Goal: Task Accomplishment & Management: Use online tool/utility

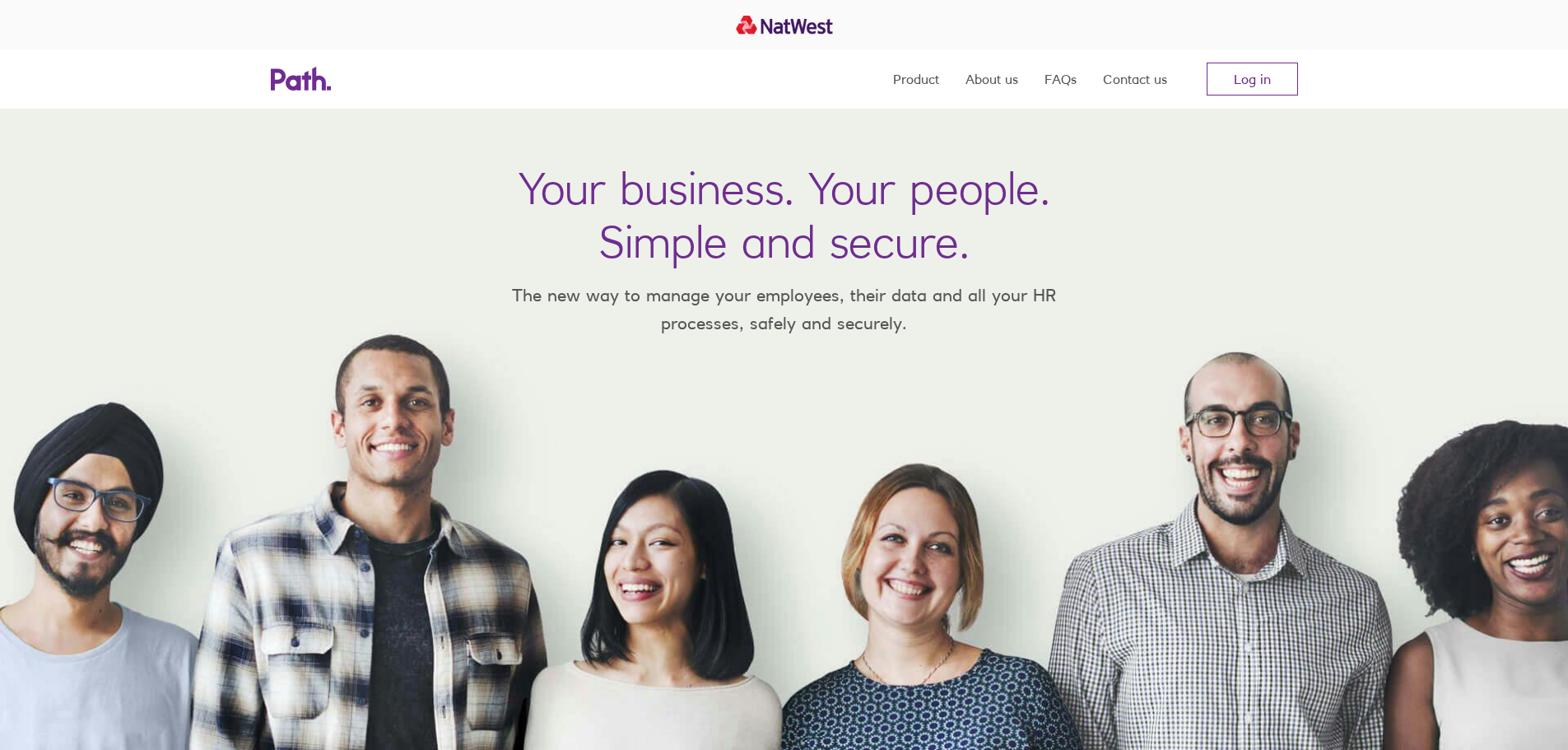
click at [1267, 89] on link "Log in" at bounding box center [1253, 78] width 92 height 32
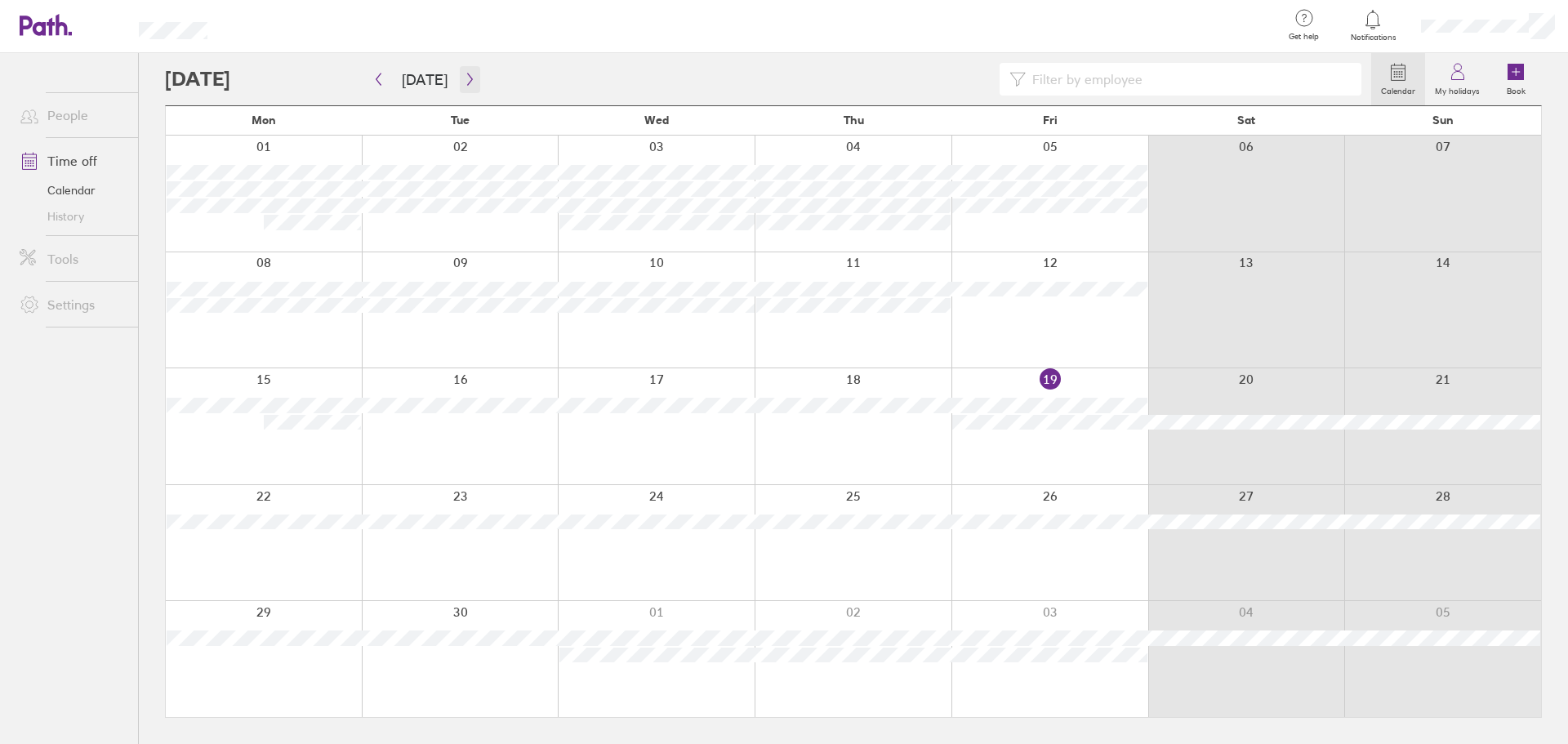
click at [472, 74] on button "button" at bounding box center [470, 80] width 21 height 27
